Goal: Task Accomplishment & Management: Use online tool/utility

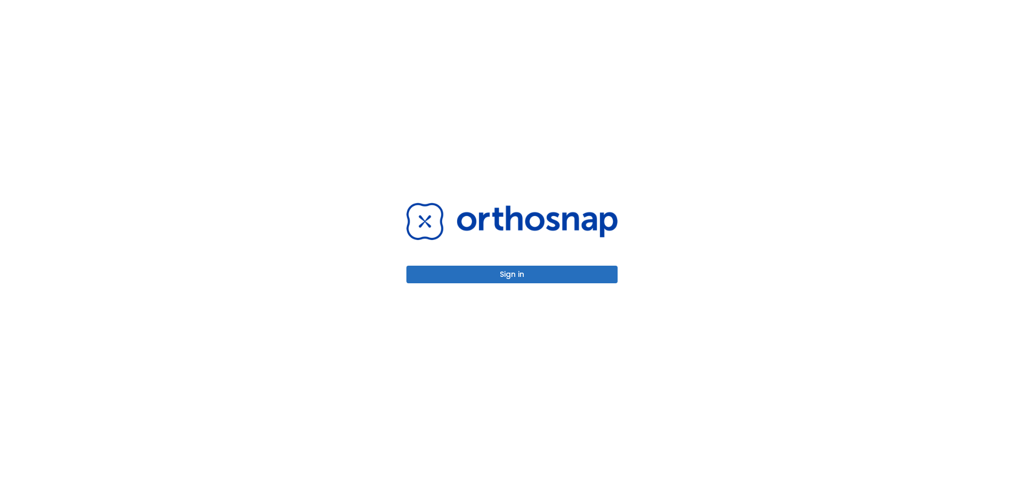
click at [531, 273] on button "Sign in" at bounding box center [511, 275] width 211 height 18
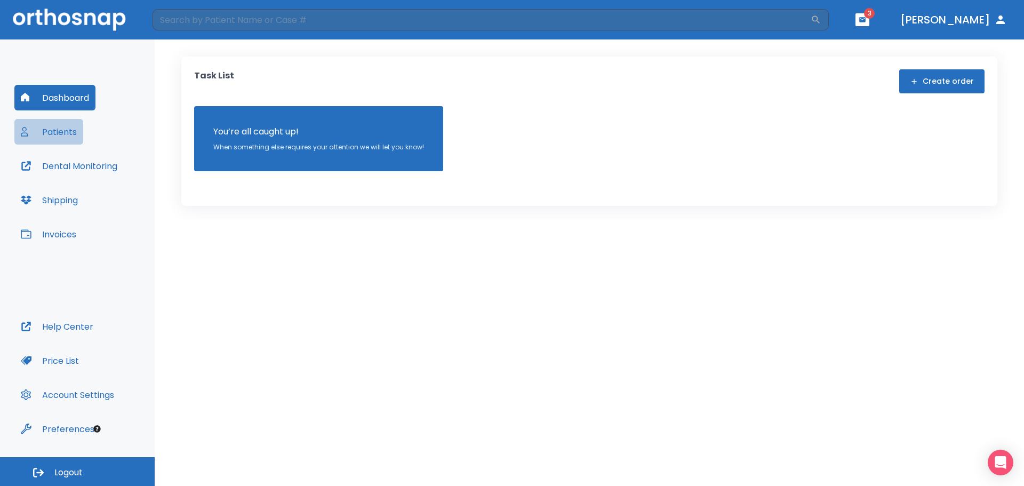
click at [61, 129] on button "Patients" at bounding box center [48, 132] width 69 height 26
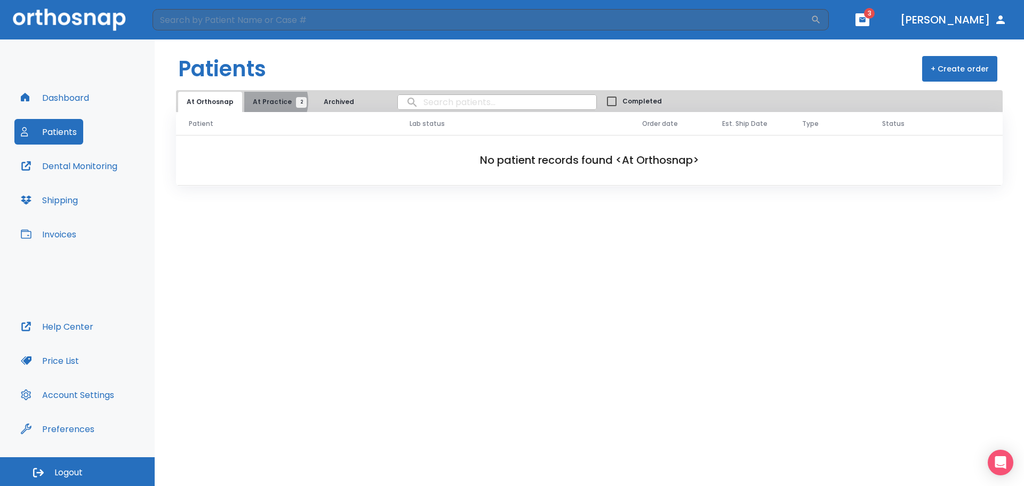
click at [262, 101] on span "At Practice 2" at bounding box center [277, 102] width 49 height 10
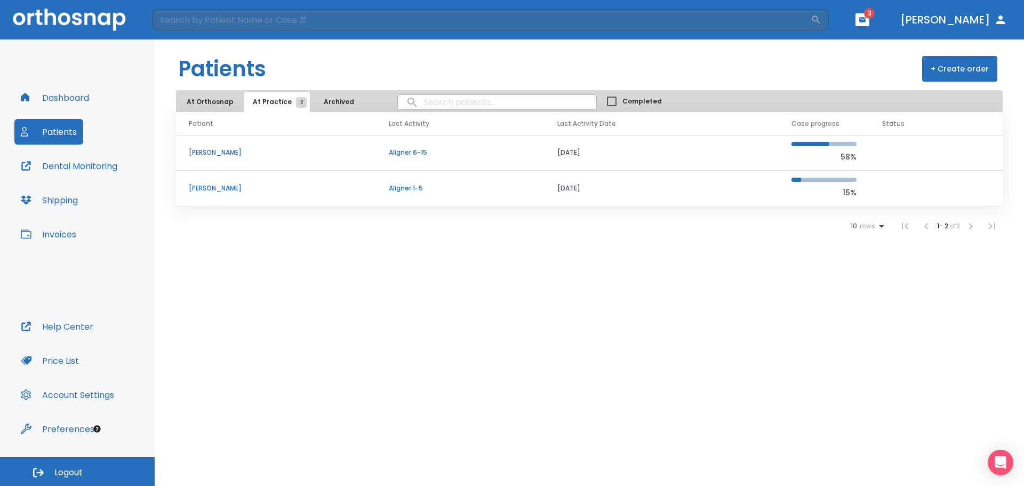
click at [218, 148] on p "[PERSON_NAME]" at bounding box center [276, 153] width 174 height 10
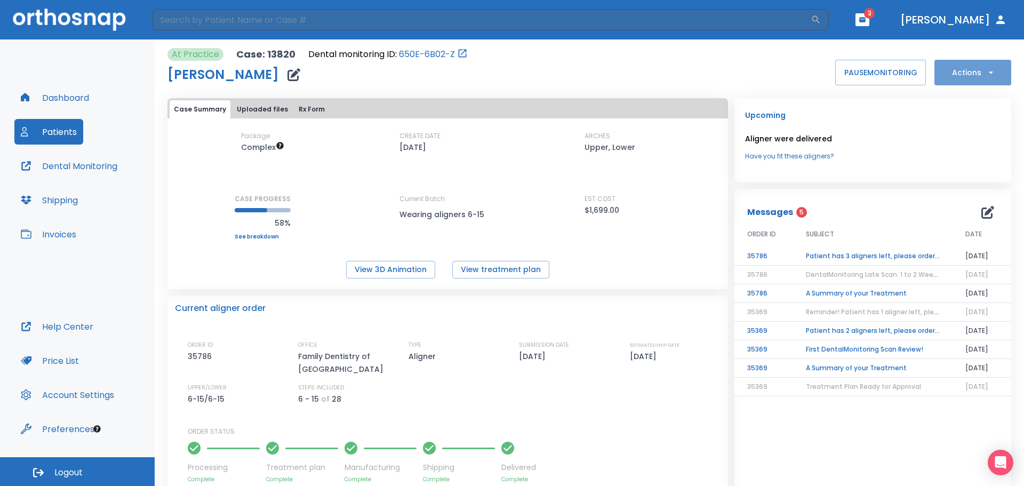
click at [964, 68] on button "Actions" at bounding box center [973, 73] width 77 height 26
click at [885, 198] on div at bounding box center [512, 243] width 1024 height 486
click at [867, 253] on td "Patient has 3 aligners left, please order next set!" at bounding box center [873, 256] width 160 height 19
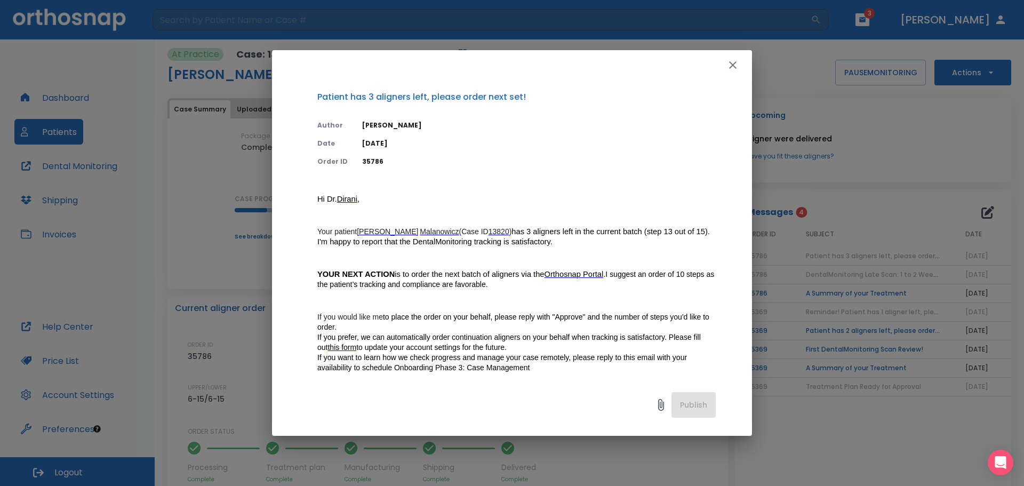
click at [732, 63] on icon "button" at bounding box center [733, 65] width 13 height 13
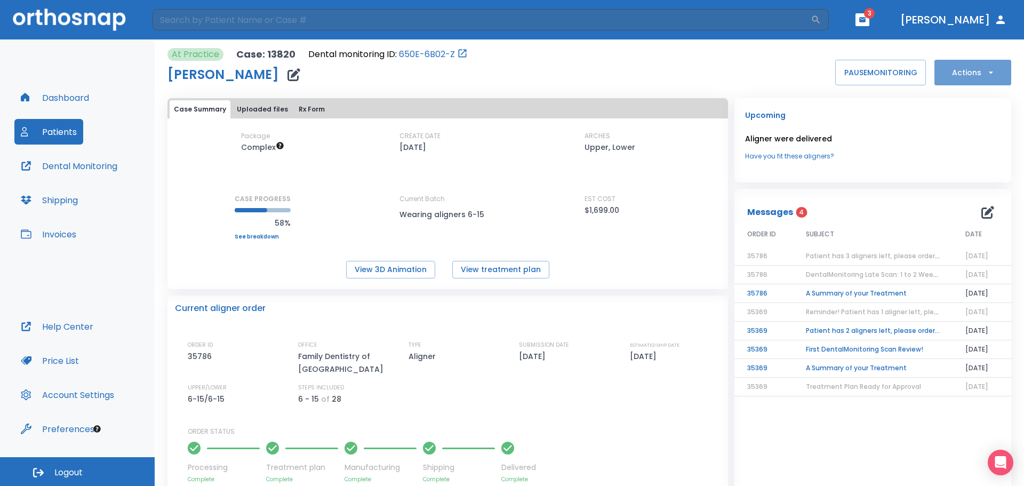
click at [991, 70] on button "Actions" at bounding box center [973, 73] width 77 height 26
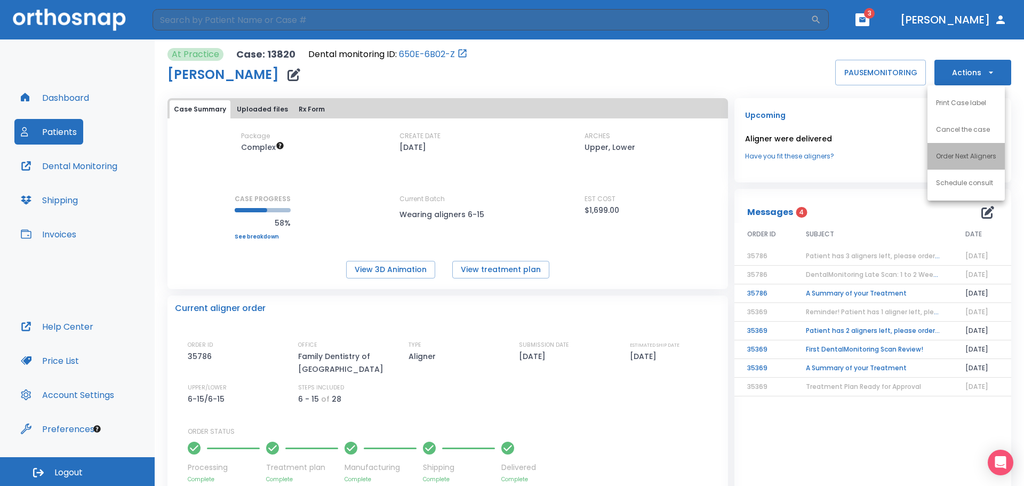
click at [967, 153] on p "Order Next Aligners" at bounding box center [966, 157] width 60 height 10
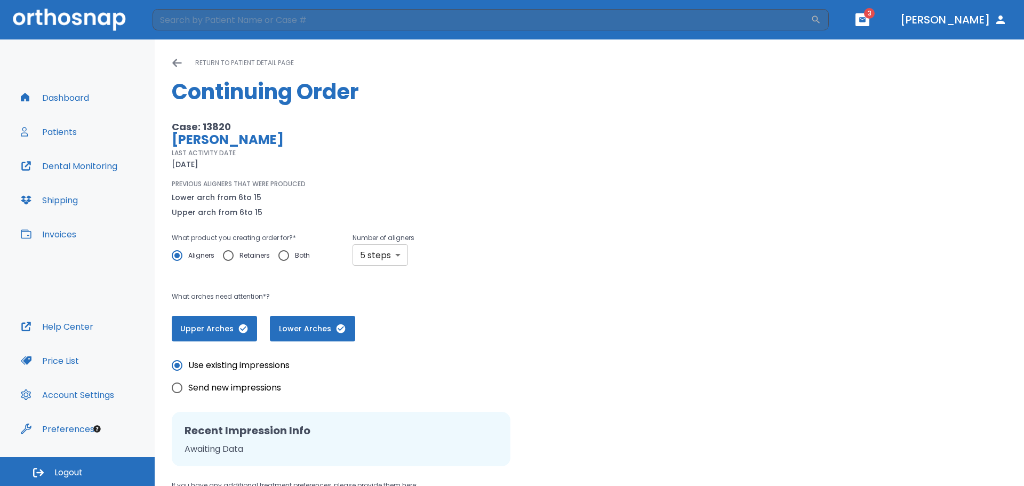
click at [396, 256] on body "​ 3 [PERSON_NAME] Dashboard Patients Dental Monitoring Shipping Invoices Help C…" at bounding box center [512, 243] width 1024 height 486
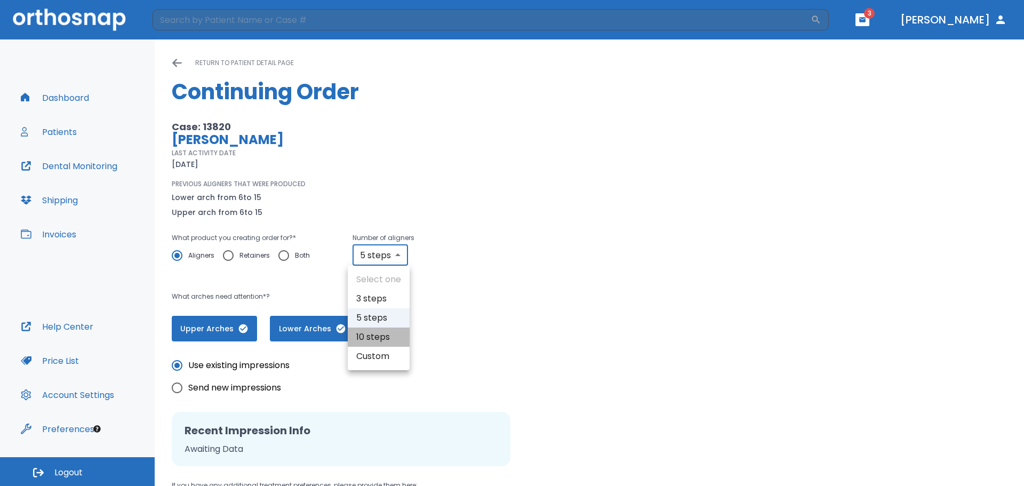
click at [378, 337] on li "10 steps" at bounding box center [379, 337] width 62 height 19
type input "10"
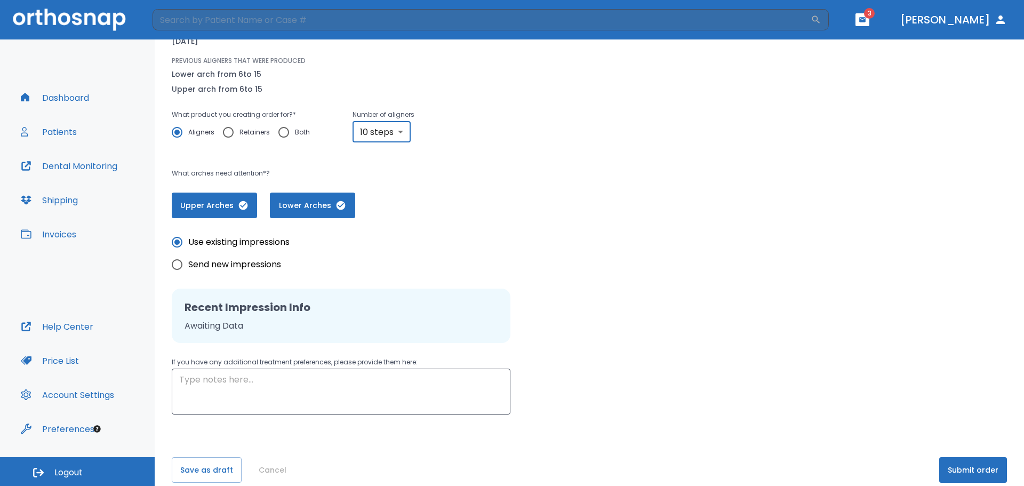
scroll to position [137, 0]
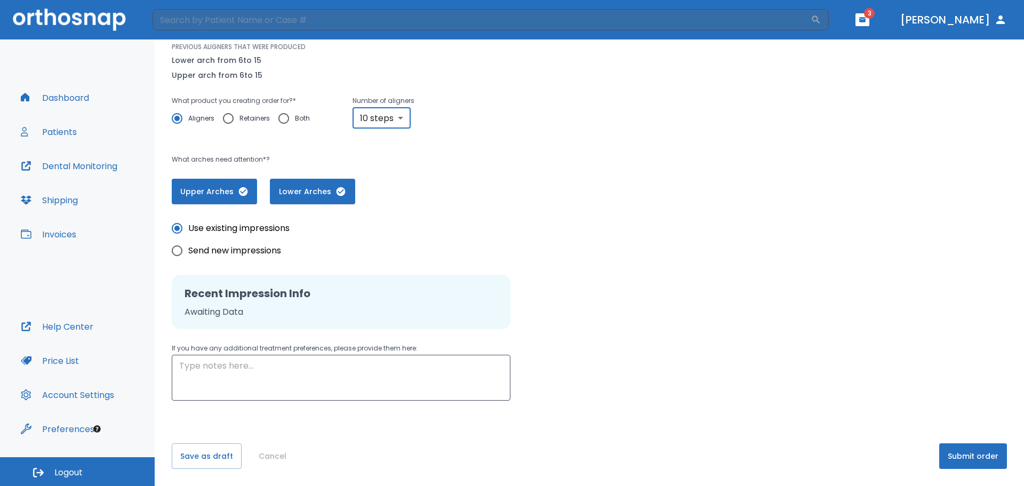
click at [977, 454] on button "Submit order" at bounding box center [973, 456] width 68 height 26
